Goal: Task Accomplishment & Management: Use online tool/utility

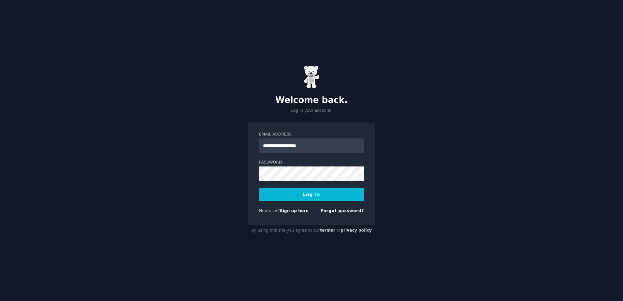
click at [280, 195] on button "Log In" at bounding box center [311, 195] width 105 height 14
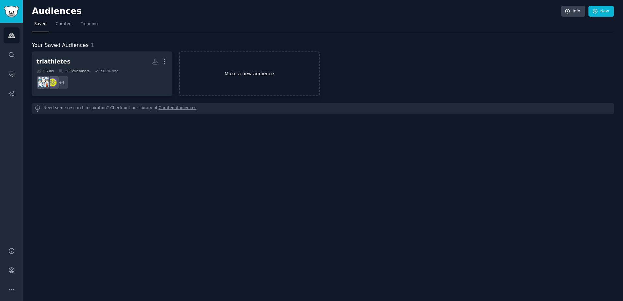
click at [227, 69] on link "Make a new audience" at bounding box center [249, 73] width 140 height 45
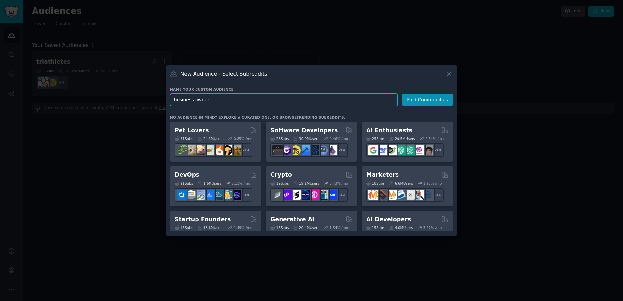
type input "business owners"
click button "Find Communities" at bounding box center [427, 100] width 51 height 12
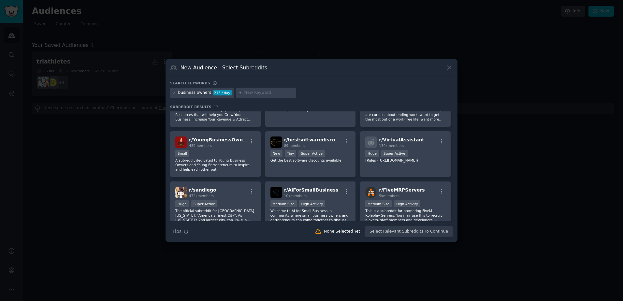
scroll to position [211, 0]
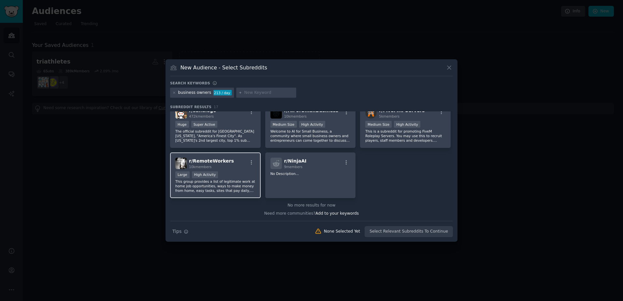
click at [238, 178] on div "Large High Activity" at bounding box center [215, 175] width 80 height 8
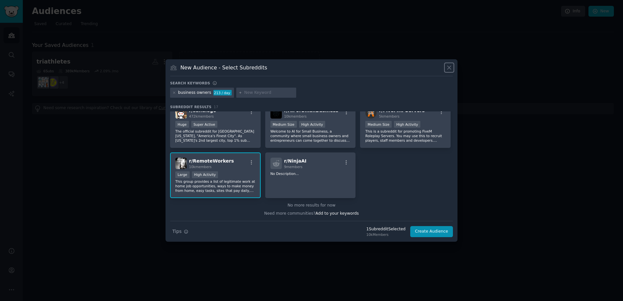
click at [451, 68] on icon at bounding box center [449, 67] width 7 height 7
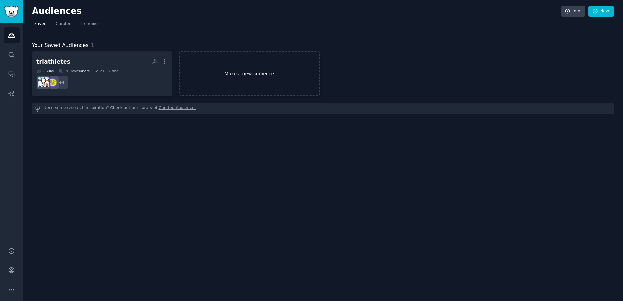
click at [210, 65] on link "Make a new audience" at bounding box center [249, 73] width 140 height 45
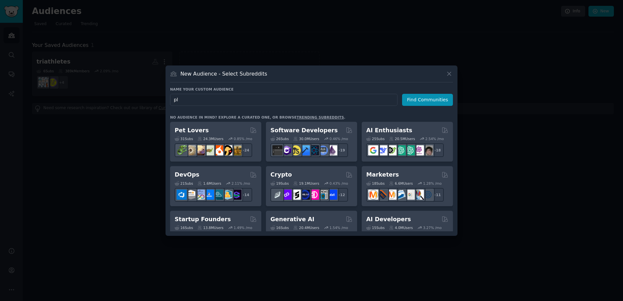
type input "p"
type input "hvac"
click at [421, 102] on button "Find Communities" at bounding box center [427, 100] width 51 height 12
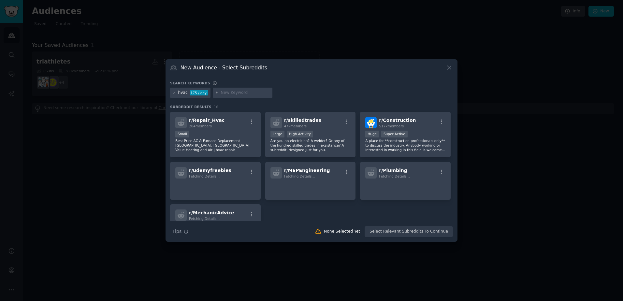
scroll to position [195, 0]
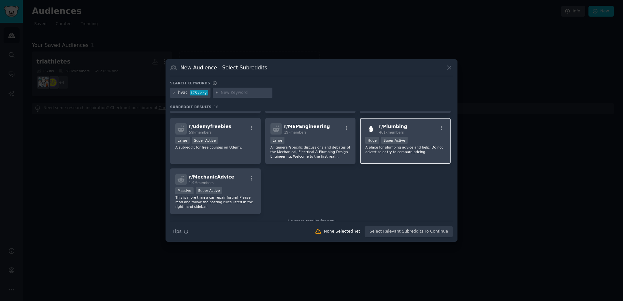
click at [391, 159] on div "r/ Plumbing 461k members >= 95th percentile for submissions / day Huge Super Ac…" at bounding box center [405, 141] width 91 height 46
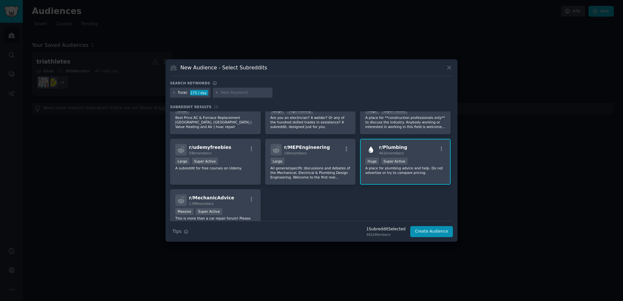
scroll to position [162, 0]
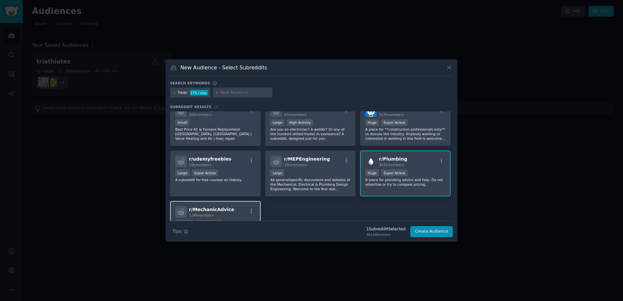
click at [245, 213] on div "r/ MechanicAdvice 1.9M members" at bounding box center [215, 211] width 80 height 11
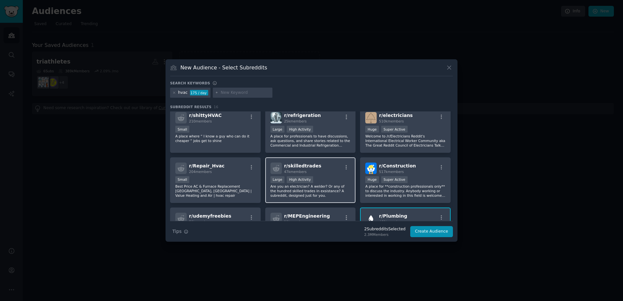
scroll to position [97, 0]
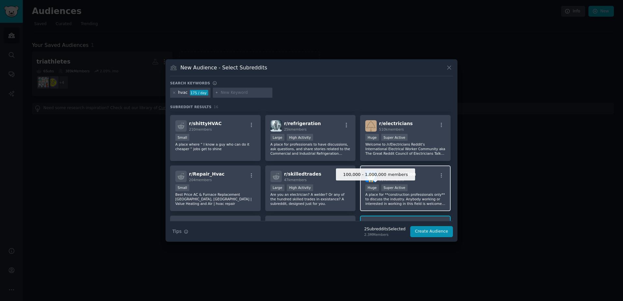
click at [377, 189] on div "Huge" at bounding box center [372, 187] width 14 height 7
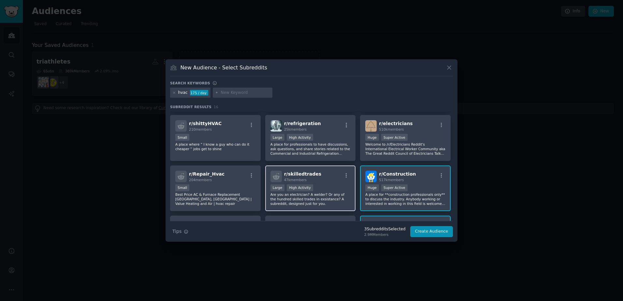
click at [334, 188] on div "Large High Activity" at bounding box center [310, 188] width 80 height 8
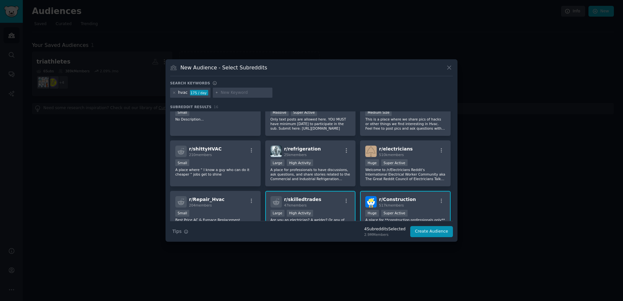
scroll to position [32, 0]
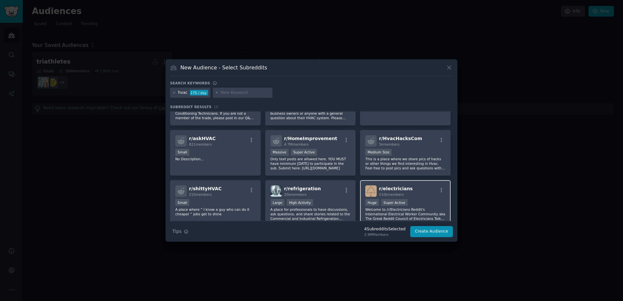
click at [425, 190] on div "r/ electricians 510k members" at bounding box center [405, 190] width 80 height 11
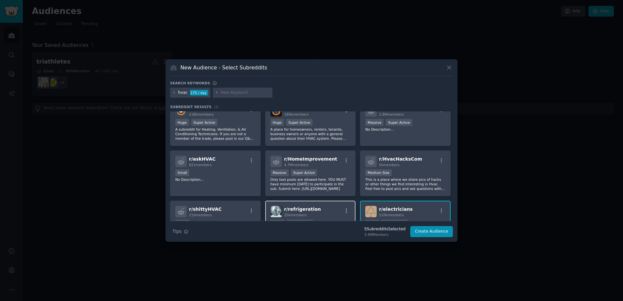
scroll to position [0, 0]
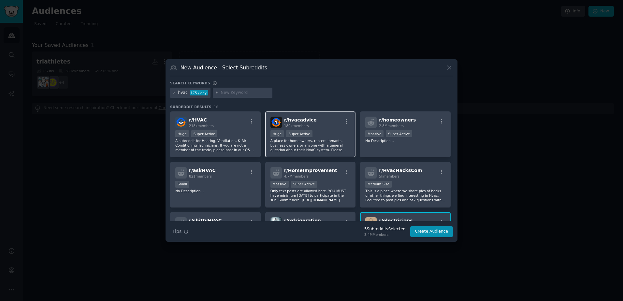
click at [346, 139] on p "A place for homeowners, renters, tenants, business owners or anyone with a gene…" at bounding box center [310, 145] width 80 height 14
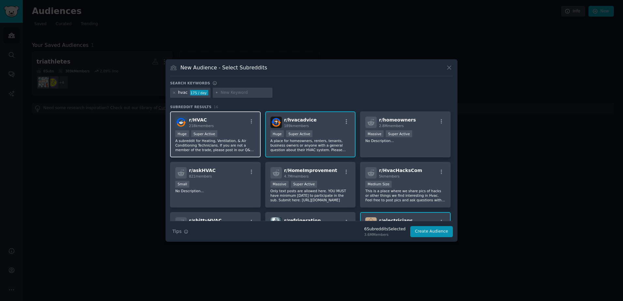
click at [248, 144] on p "A subreddit for Heating, Ventilation, & Air Conditioning Technicians. If you ar…" at bounding box center [215, 145] width 80 height 14
click at [443, 237] on button "Create Audience" at bounding box center [431, 231] width 43 height 11
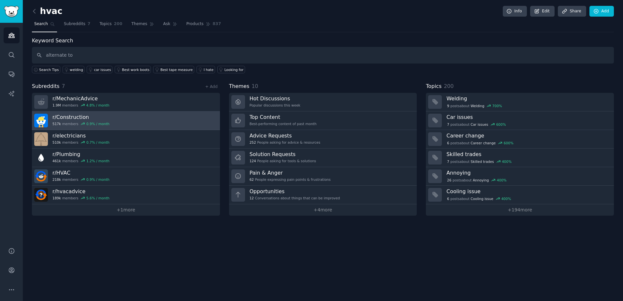
type input "alternate to"
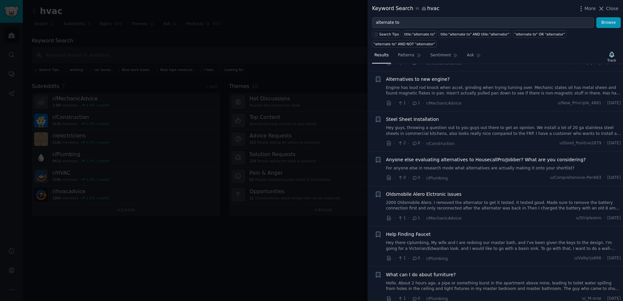
scroll to position [619, 0]
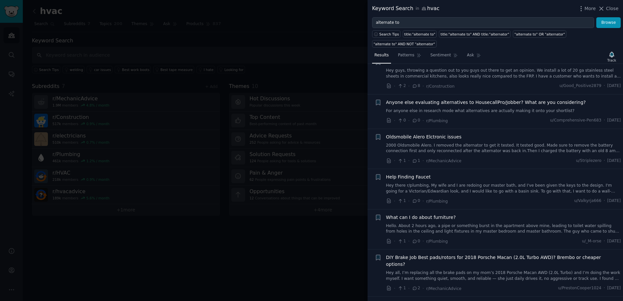
click at [354, 219] on div at bounding box center [311, 150] width 623 height 301
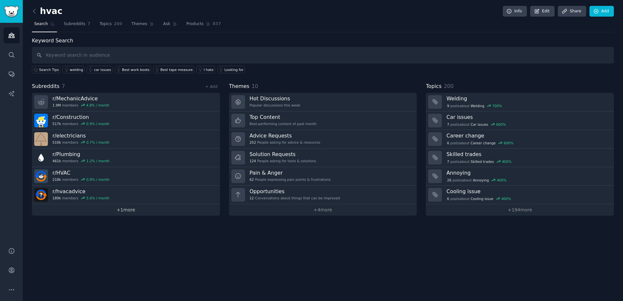
click at [126, 209] on link "+ 1 more" at bounding box center [126, 209] width 188 height 11
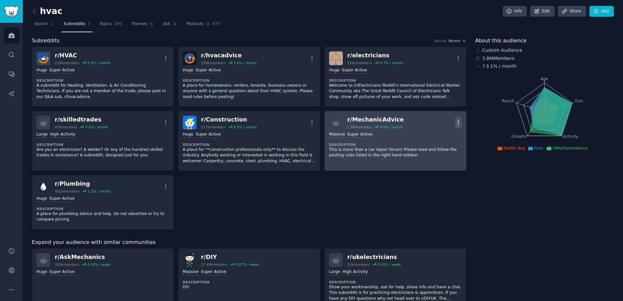
click at [455, 122] on icon "button" at bounding box center [458, 122] width 7 height 7
click at [434, 149] on p "Delete" at bounding box center [432, 147] width 15 height 7
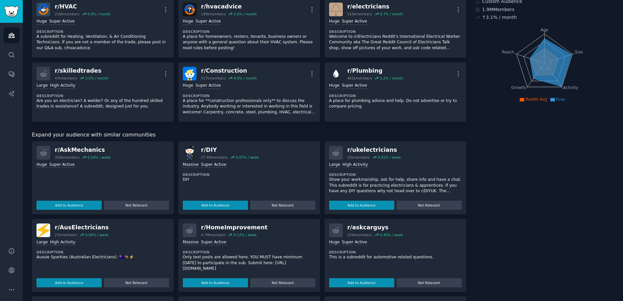
scroll to position [98, 0]
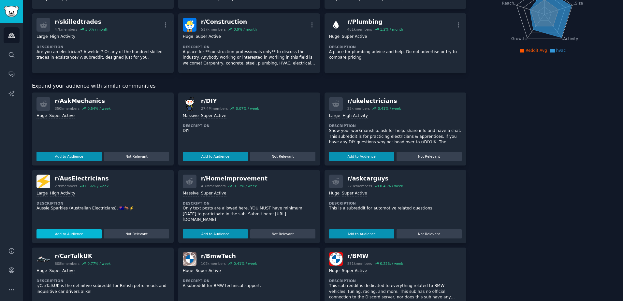
click at [78, 234] on button "Add to Audience" at bounding box center [68, 233] width 65 height 9
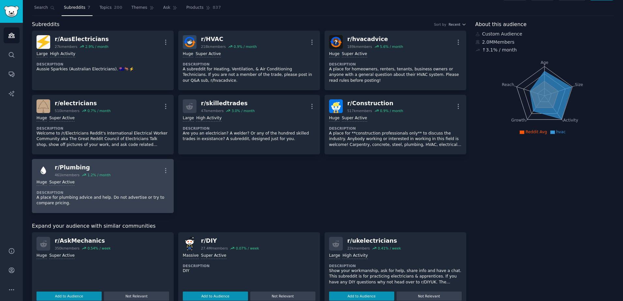
scroll to position [0, 0]
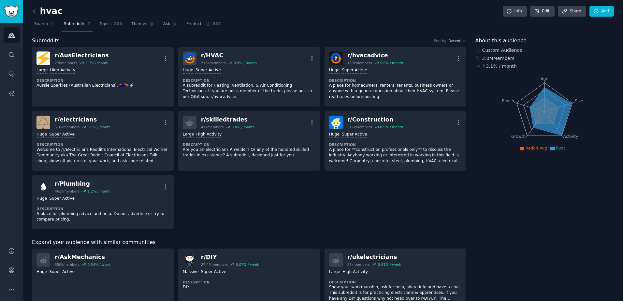
click at [71, 25] on span "Subreddits" at bounding box center [75, 24] width 22 height 6
click at [39, 15] on link at bounding box center [36, 11] width 8 height 10
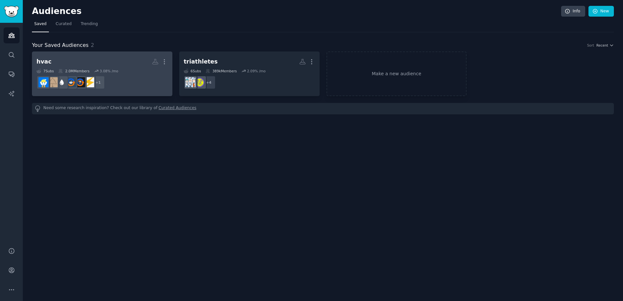
click at [142, 71] on div "7 Sub s 2.0M Members 3.08 % /mo" at bounding box center [101, 71] width 131 height 5
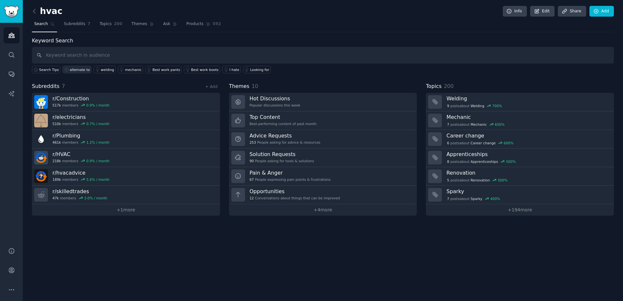
click at [82, 68] on div "alternate to" at bounding box center [80, 69] width 20 height 5
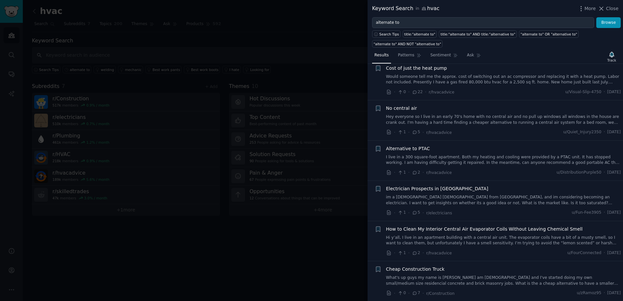
scroll to position [1857, 0]
